Goal: Task Accomplishment & Management: Use online tool/utility

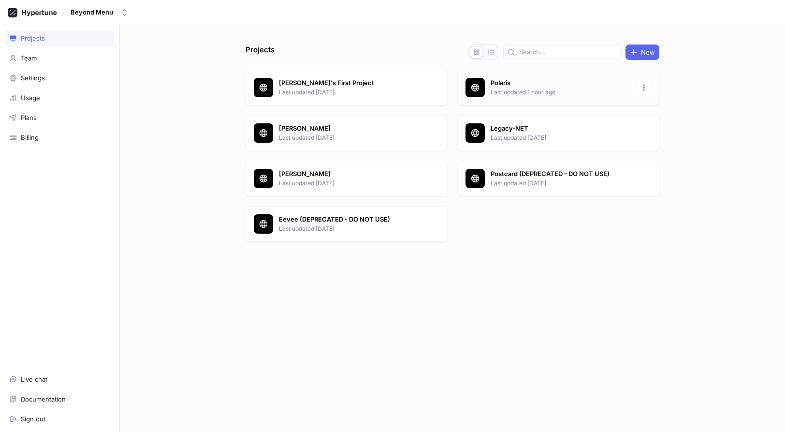
click at [484, 88] on div at bounding box center [475, 87] width 19 height 19
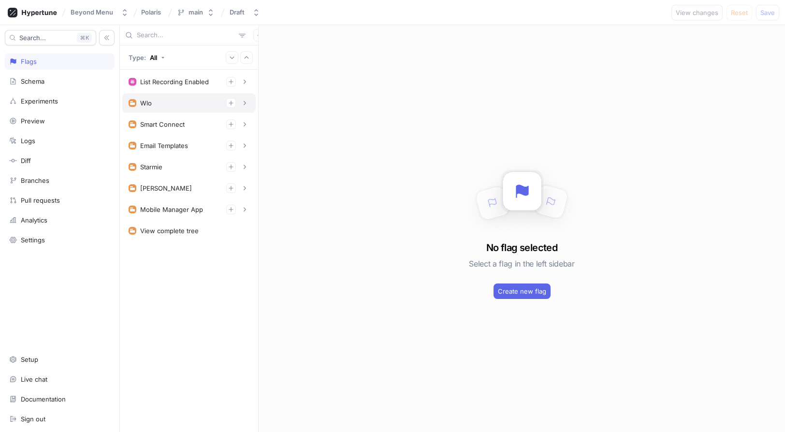
click at [150, 103] on div "Wlo" at bounding box center [146, 103] width 12 height 8
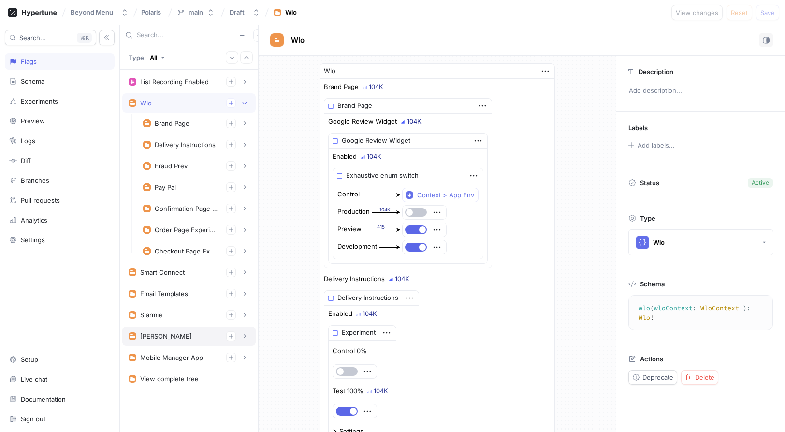
click at [184, 330] on div "[PERSON_NAME]" at bounding box center [188, 335] width 133 height 19
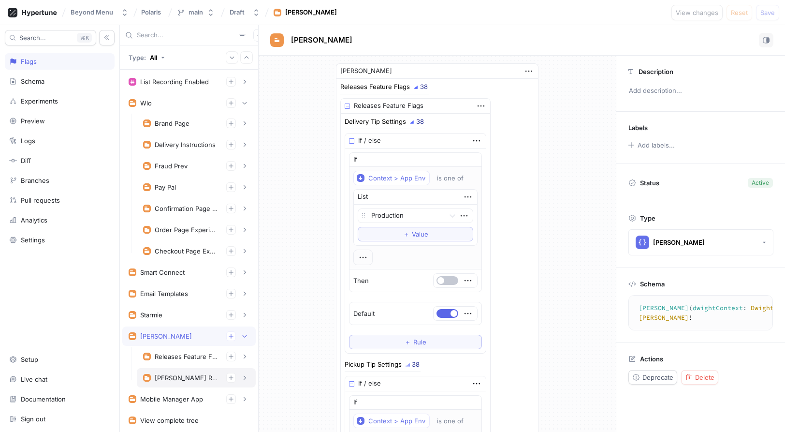
click at [185, 371] on div "[PERSON_NAME] Reputation Management" at bounding box center [196, 377] width 119 height 19
type textarea "dwightReputationManagement: DwightReputationManagement!"
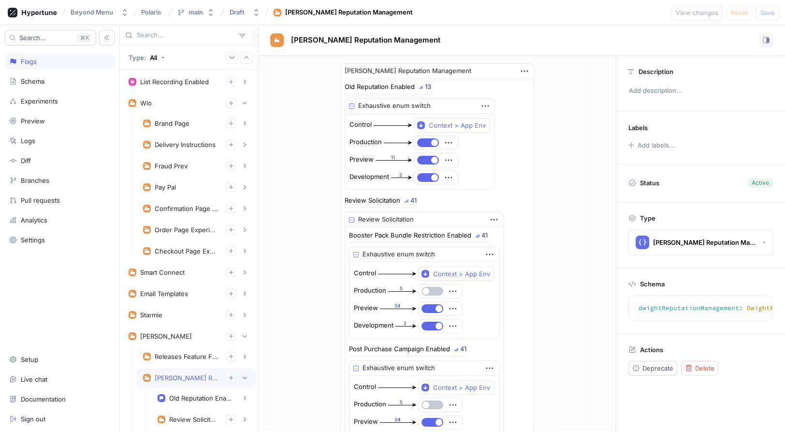
type textarea "x"
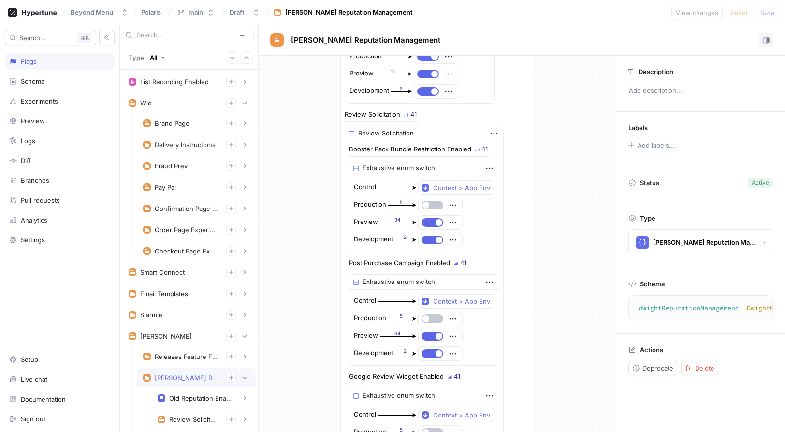
scroll to position [94, 0]
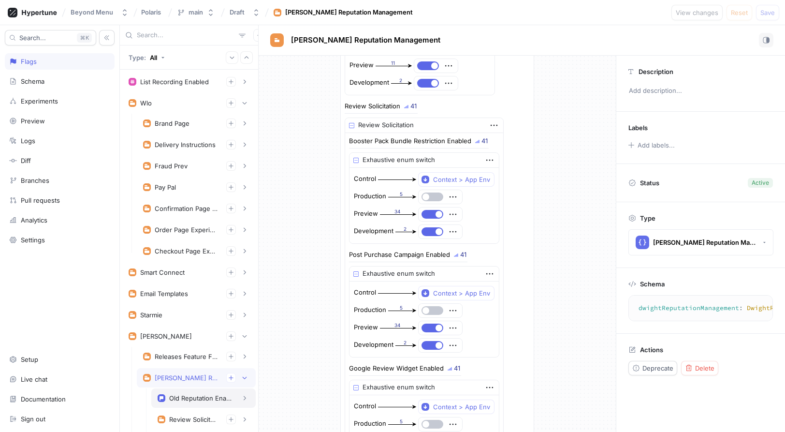
click at [197, 397] on div "Old Reputation Enabled" at bounding box center [200, 398] width 63 height 8
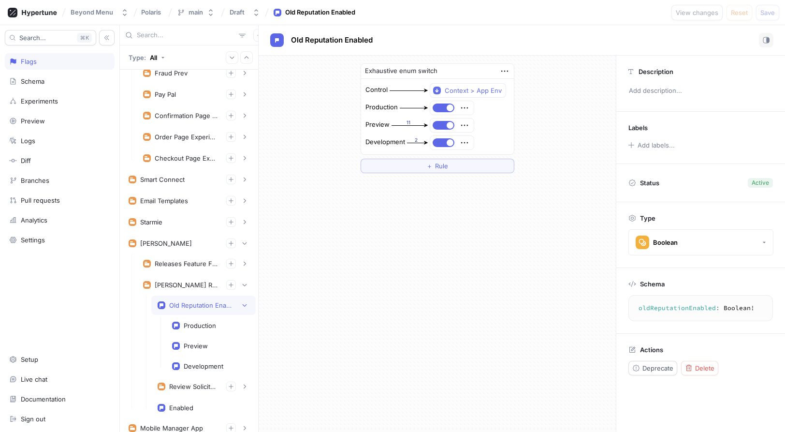
scroll to position [97, 0]
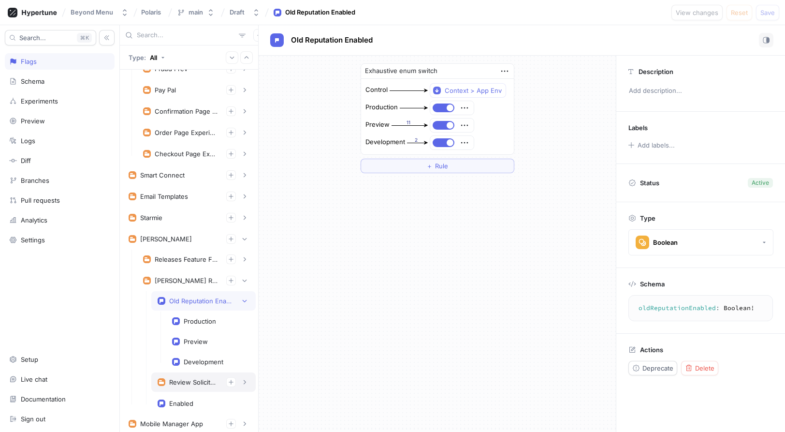
click at [196, 383] on div "Review Solicitation" at bounding box center [193, 382] width 49 height 8
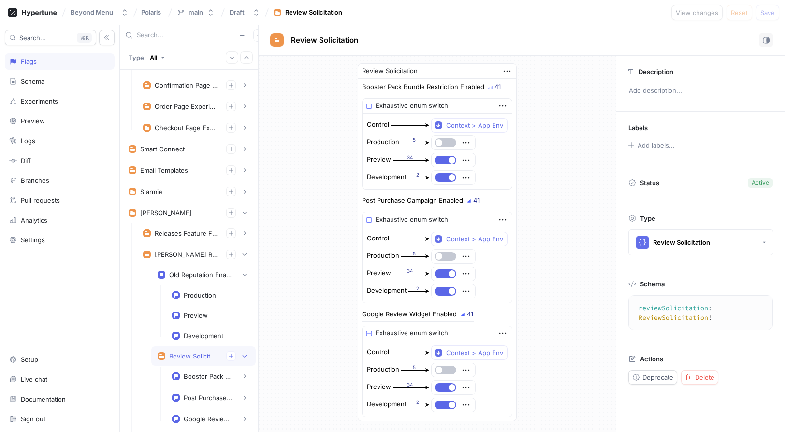
scroll to position [125, 0]
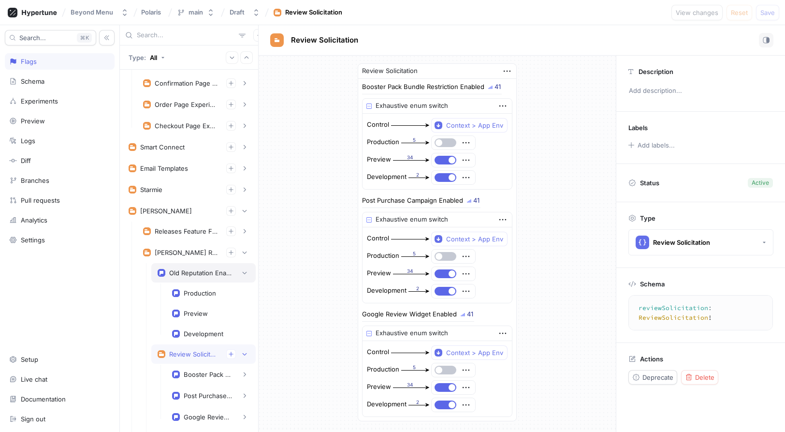
click at [194, 276] on div "Old Reputation Enabled" at bounding box center [200, 273] width 63 height 8
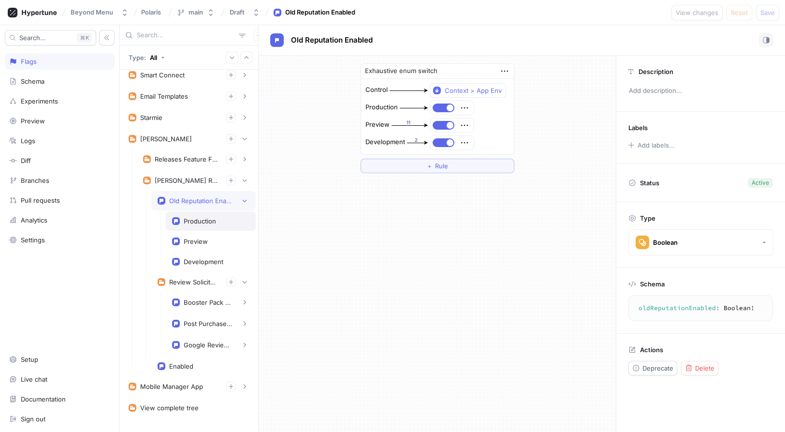
scroll to position [201, 0]
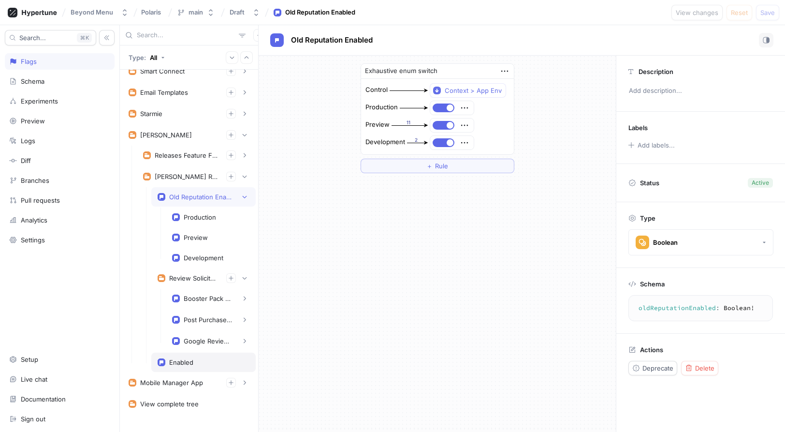
click at [198, 360] on div "Enabled" at bounding box center [204, 362] width 92 height 8
type textarea "enabled: Boolean!"
type textarea "x"
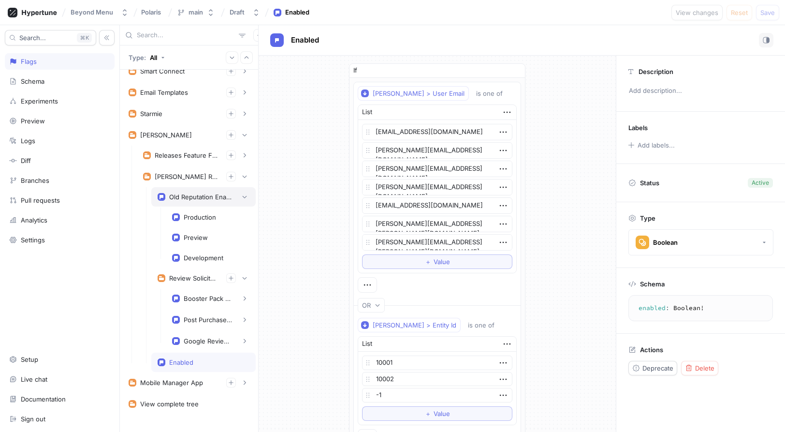
click at [197, 196] on div "Old Reputation Enabled" at bounding box center [200, 197] width 63 height 8
type textarea "oldReputationEnabled: Boolean!"
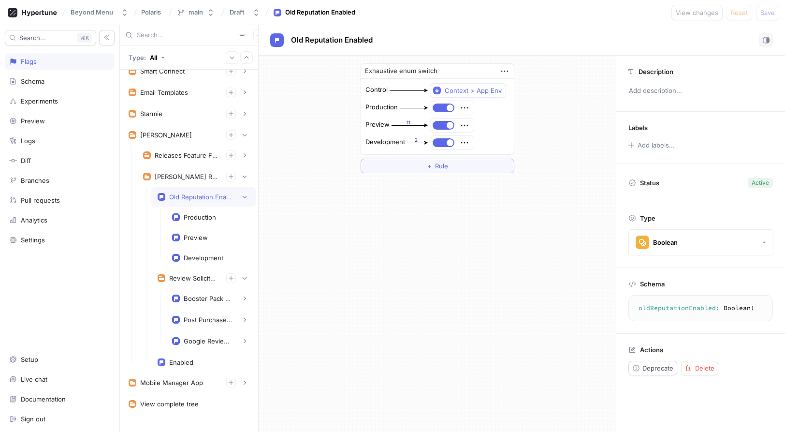
click at [350, 244] on div "Exhaustive enum switch Control Context > App Env Production Preview 11 Developm…" at bounding box center [437, 244] width 357 height 376
